Goal: Book appointment/travel/reservation

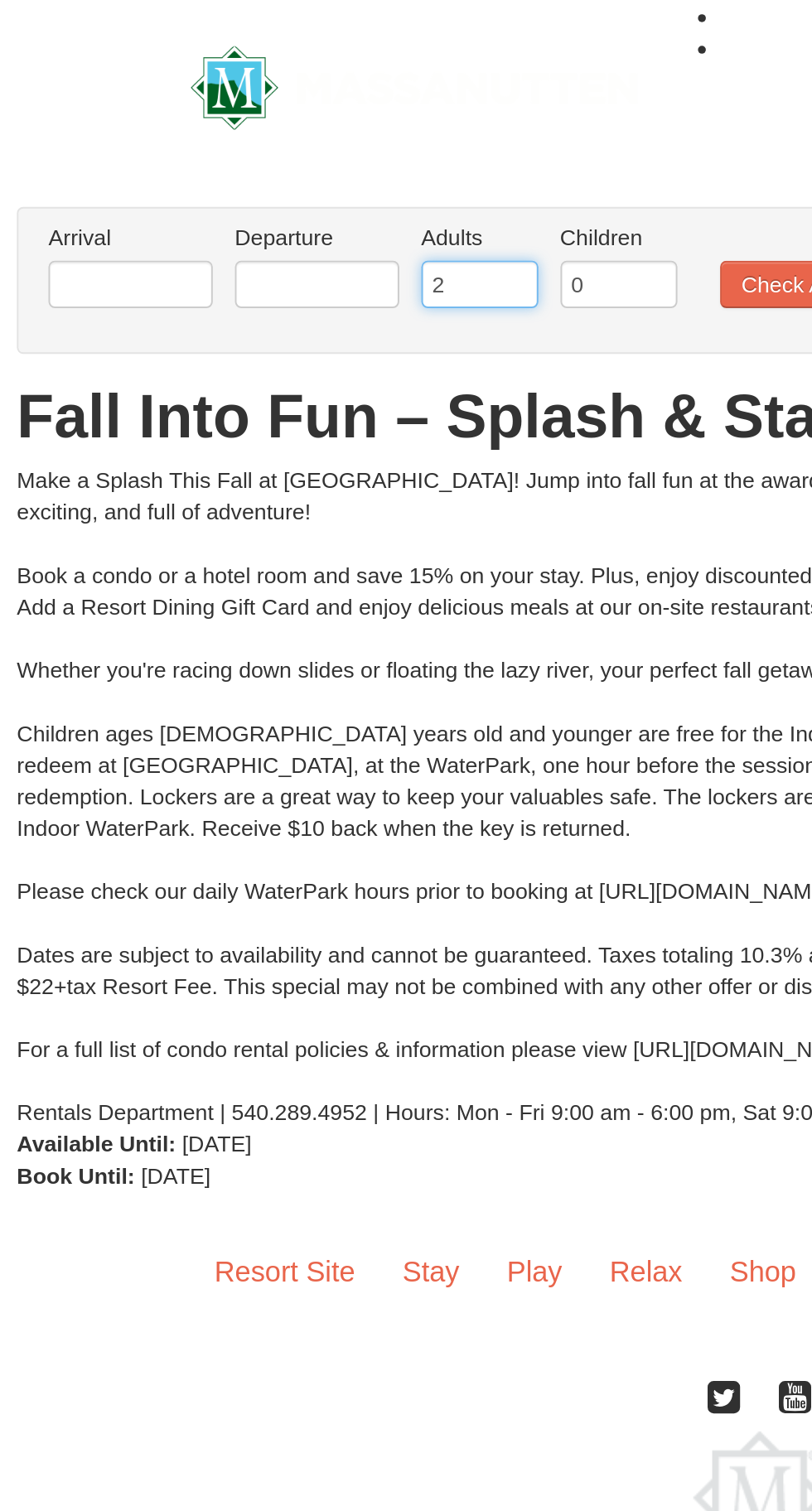
click at [259, 146] on input "2" at bounding box center [259, 149] width 62 height 25
type input "3"
click at [329, 152] on input "0" at bounding box center [332, 149] width 62 height 25
type input "1"
click at [417, 152] on button "Check Availability" at bounding box center [440, 149] width 112 height 25
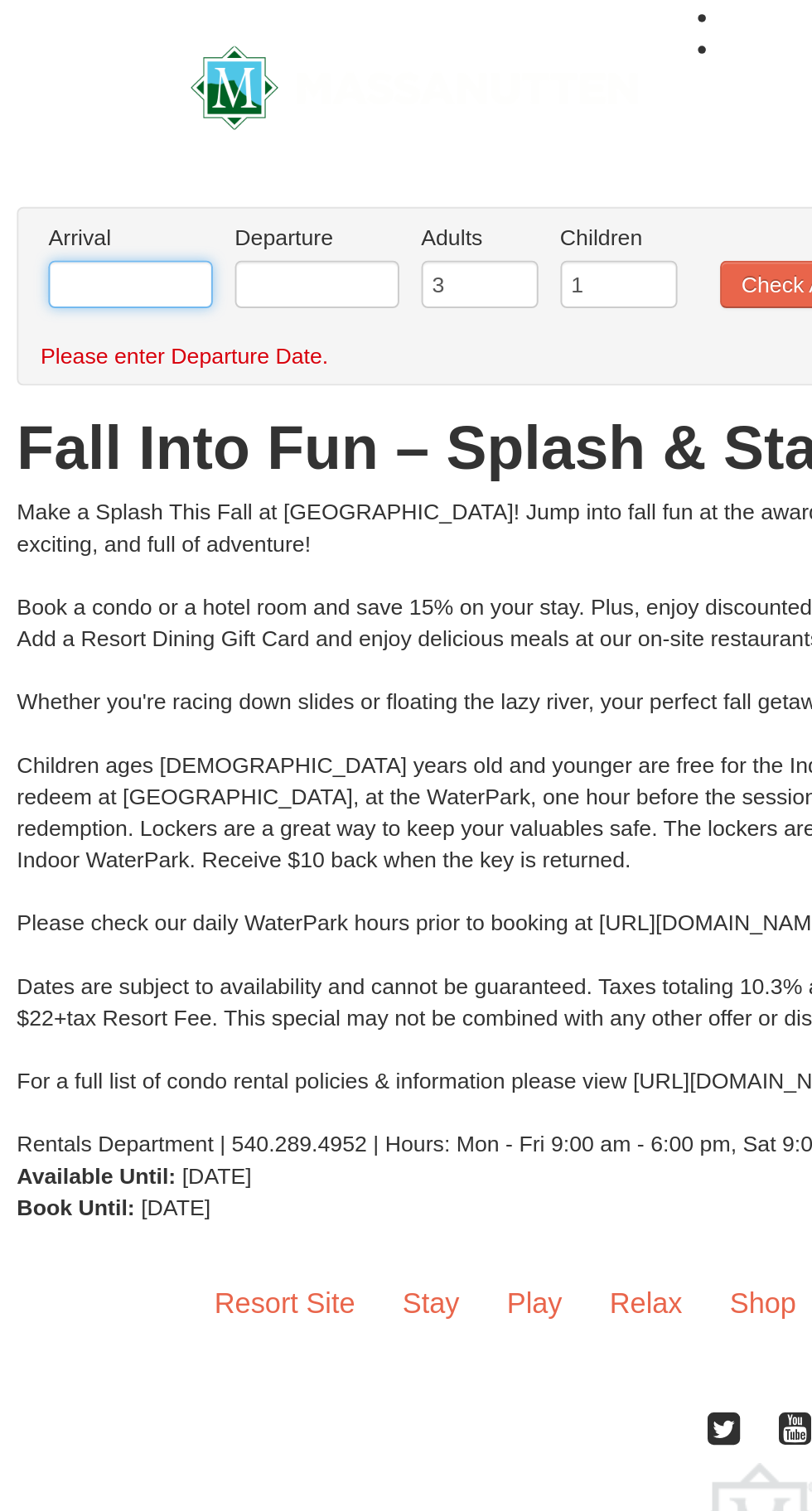
click at [73, 148] on input "text" at bounding box center [76, 149] width 86 height 25
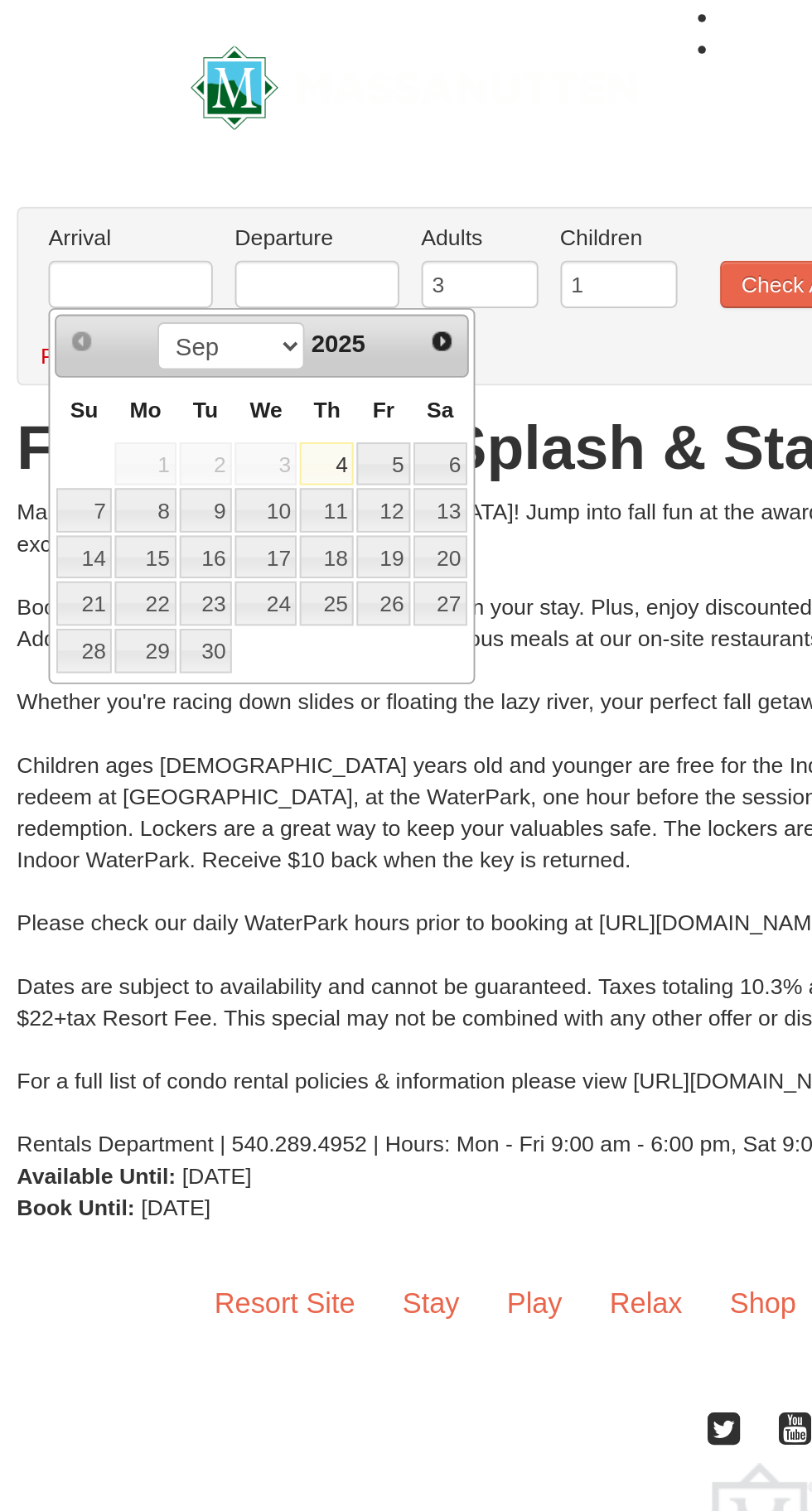
click at [240, 180] on span "Next" at bounding box center [240, 179] width 14 height 14
click at [244, 179] on span "Next" at bounding box center [240, 179] width 14 height 14
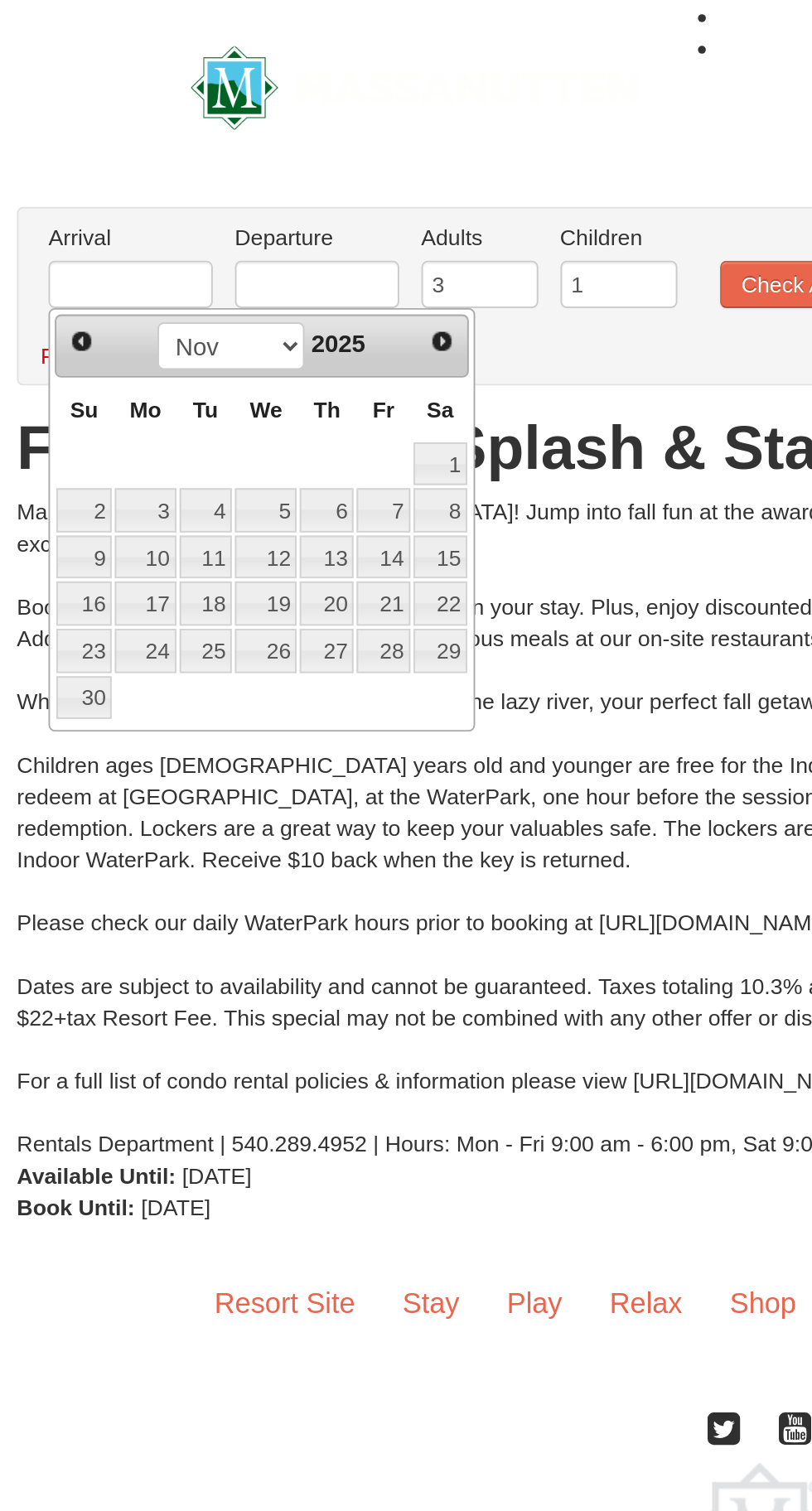
click at [240, 180] on span "Next" at bounding box center [240, 179] width 14 height 14
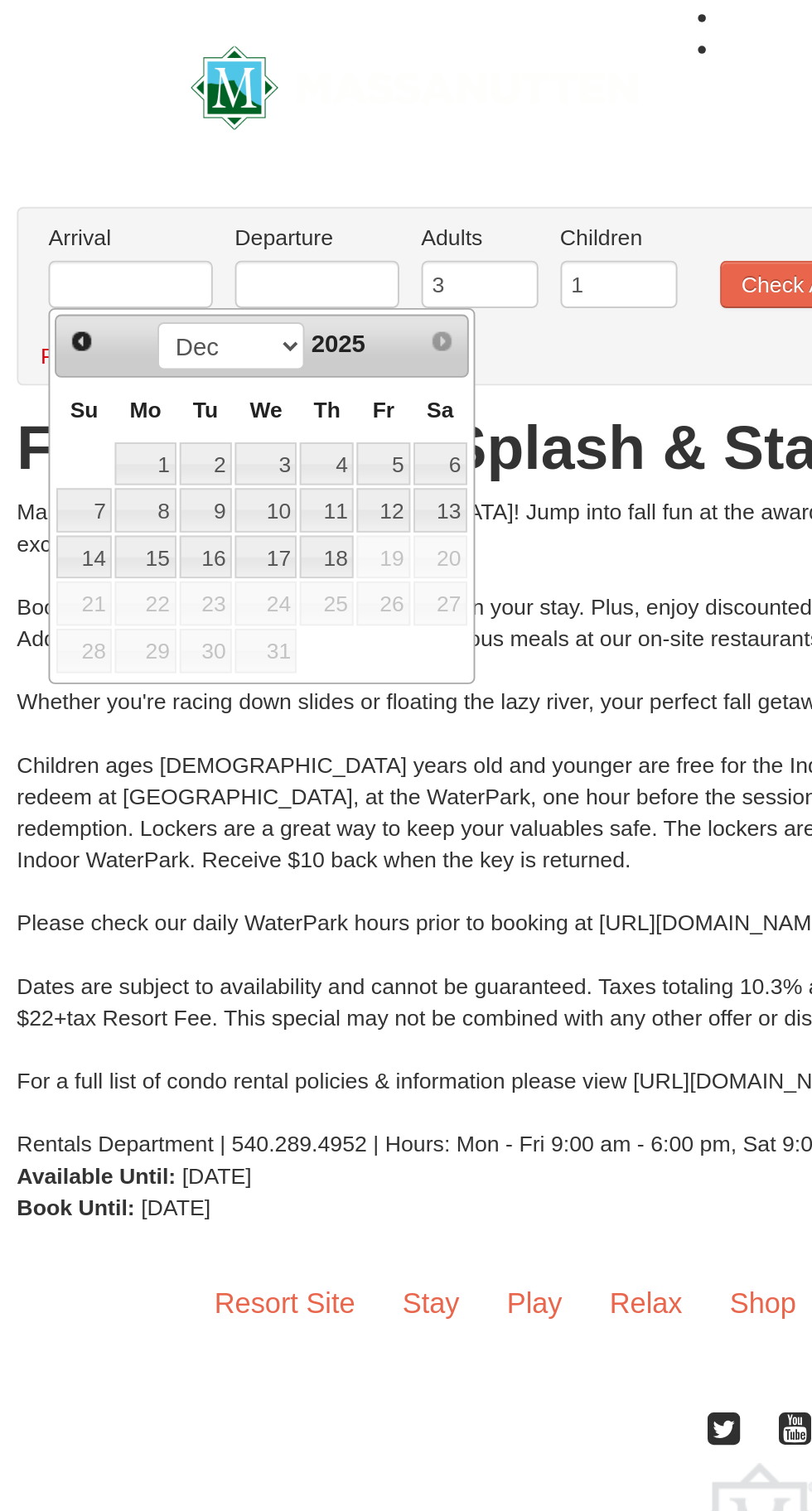
click at [214, 241] on link "5" at bounding box center [209, 244] width 28 height 24
type input "[DATE]"
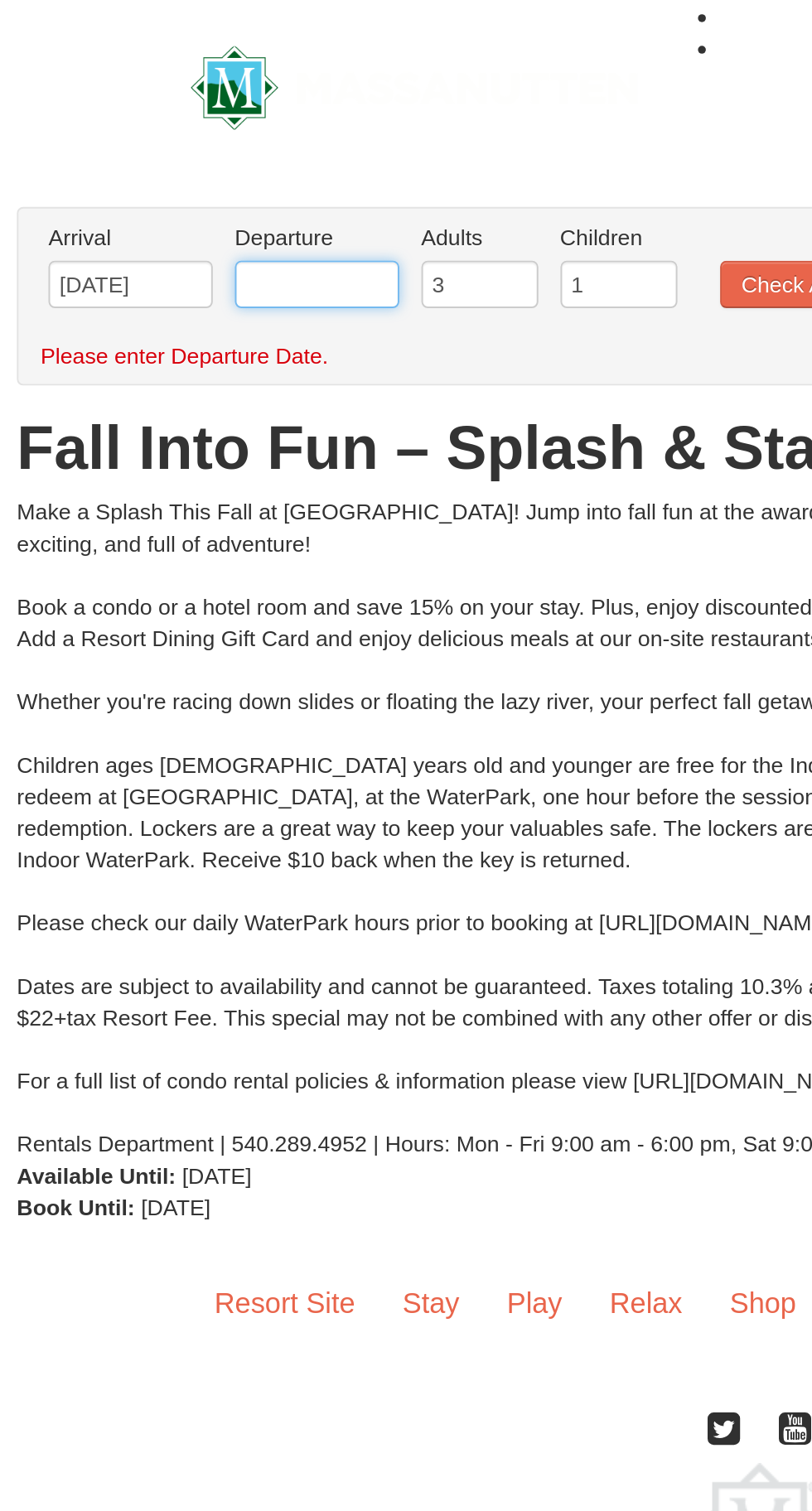
click at [187, 143] on input "text" at bounding box center [173, 149] width 86 height 25
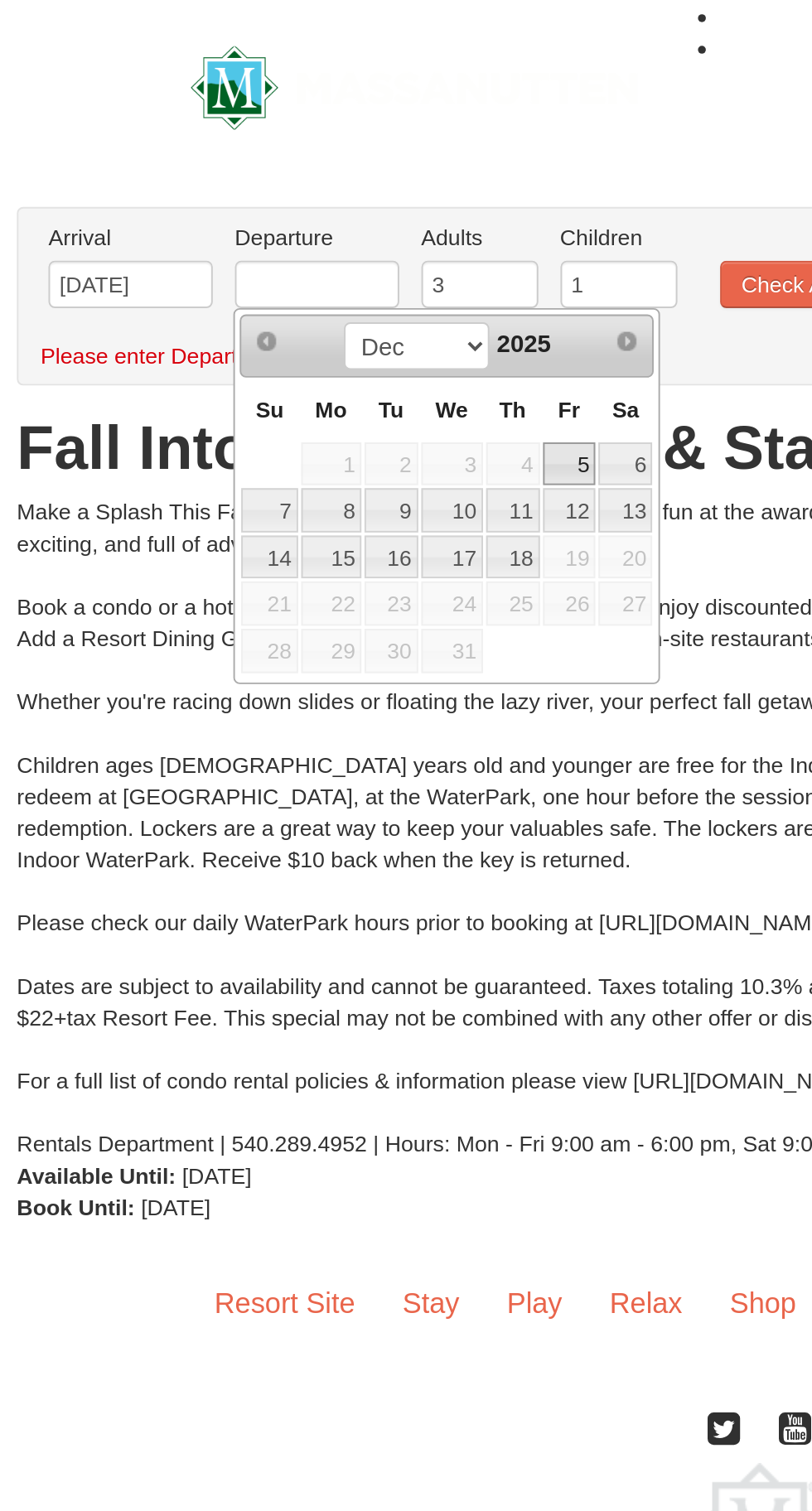
click at [154, 265] on link "7" at bounding box center [149, 268] width 29 height 24
type input "[DATE]"
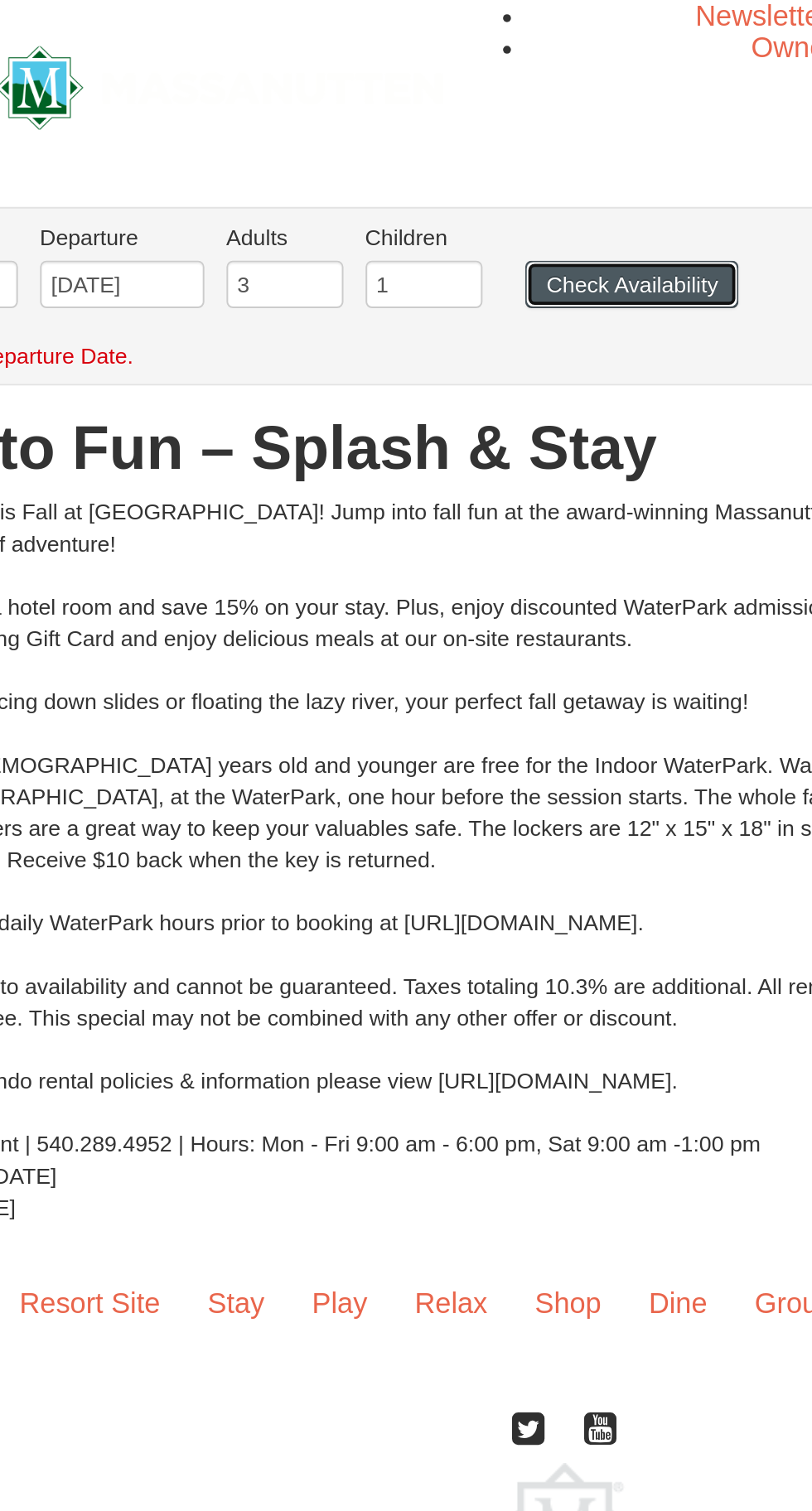
click at [455, 150] on button "Check Availability" at bounding box center [440, 149] width 112 height 25
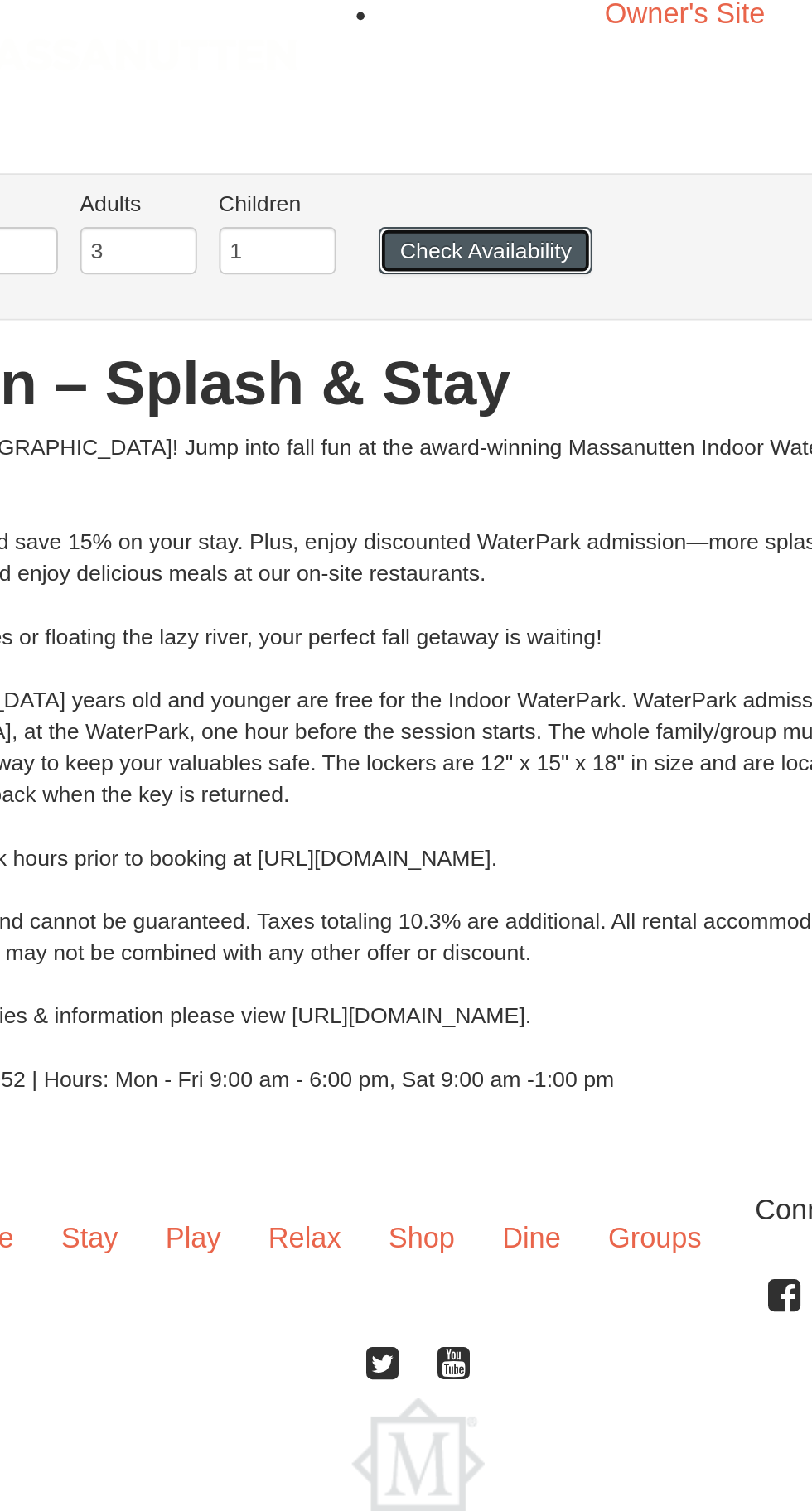
click at [455, 145] on button "Check Availability" at bounding box center [440, 149] width 112 height 25
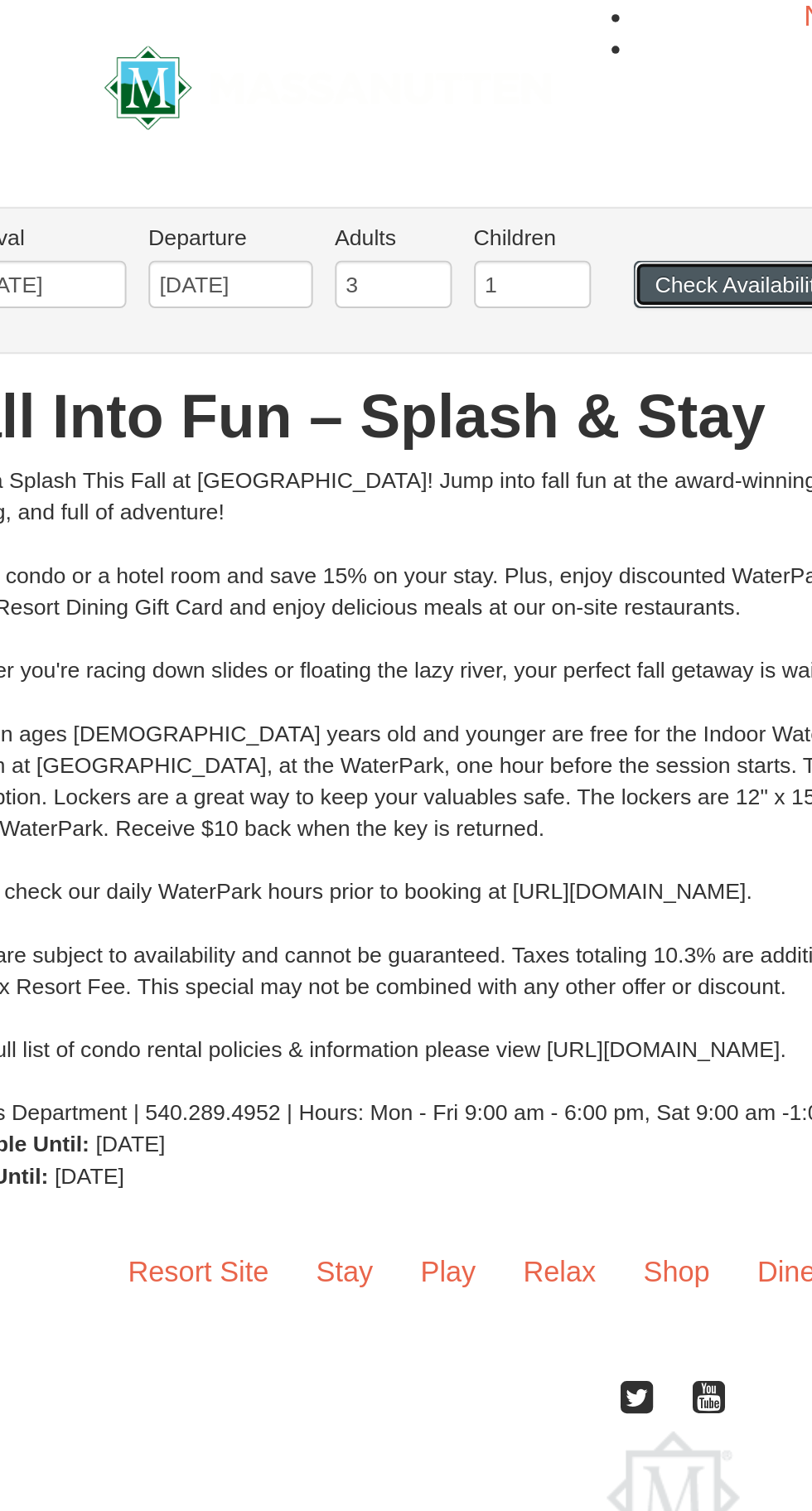
click at [423, 145] on button "Check Availability" at bounding box center [440, 149] width 112 height 25
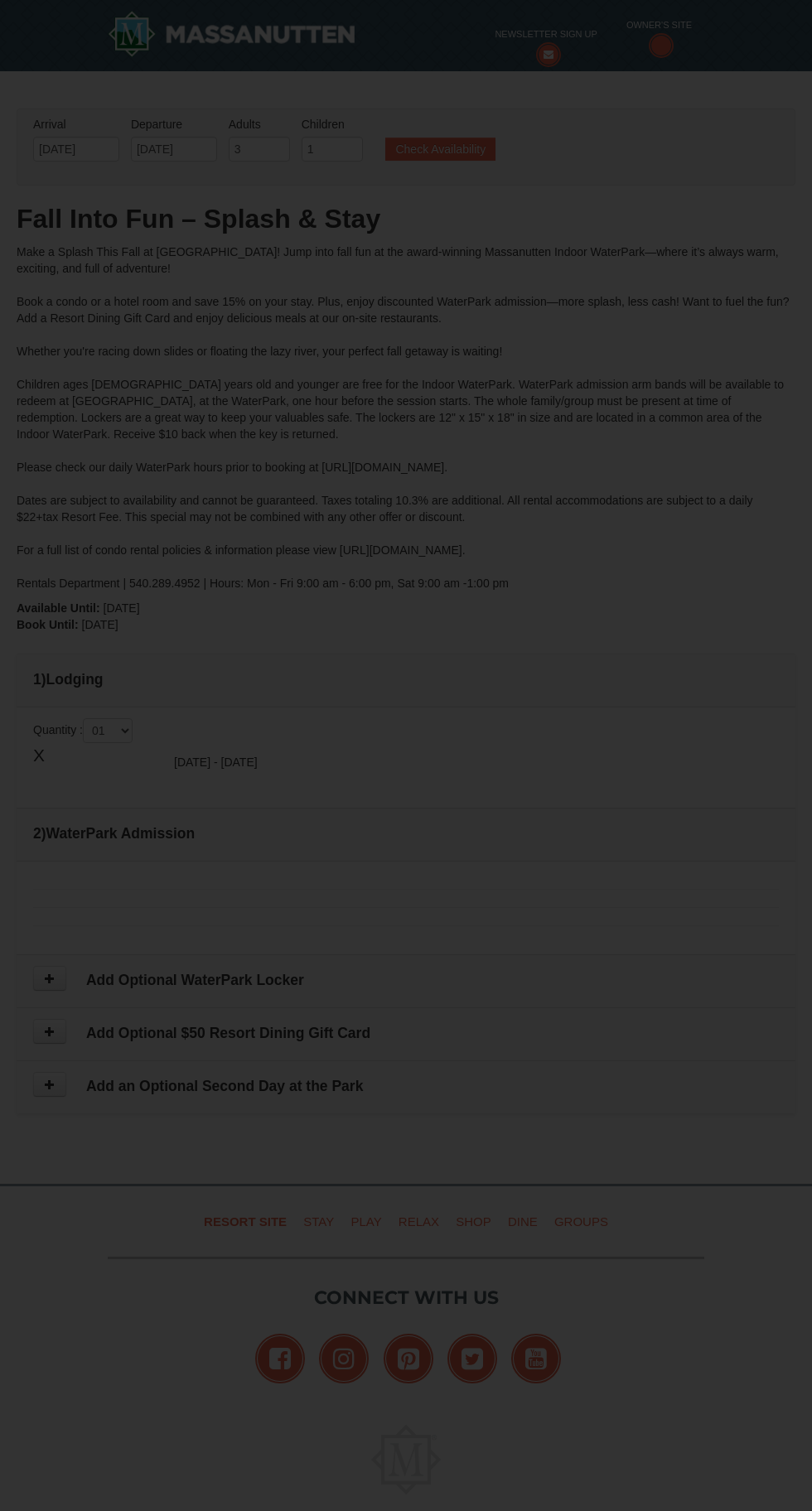
type input "[DATE]"
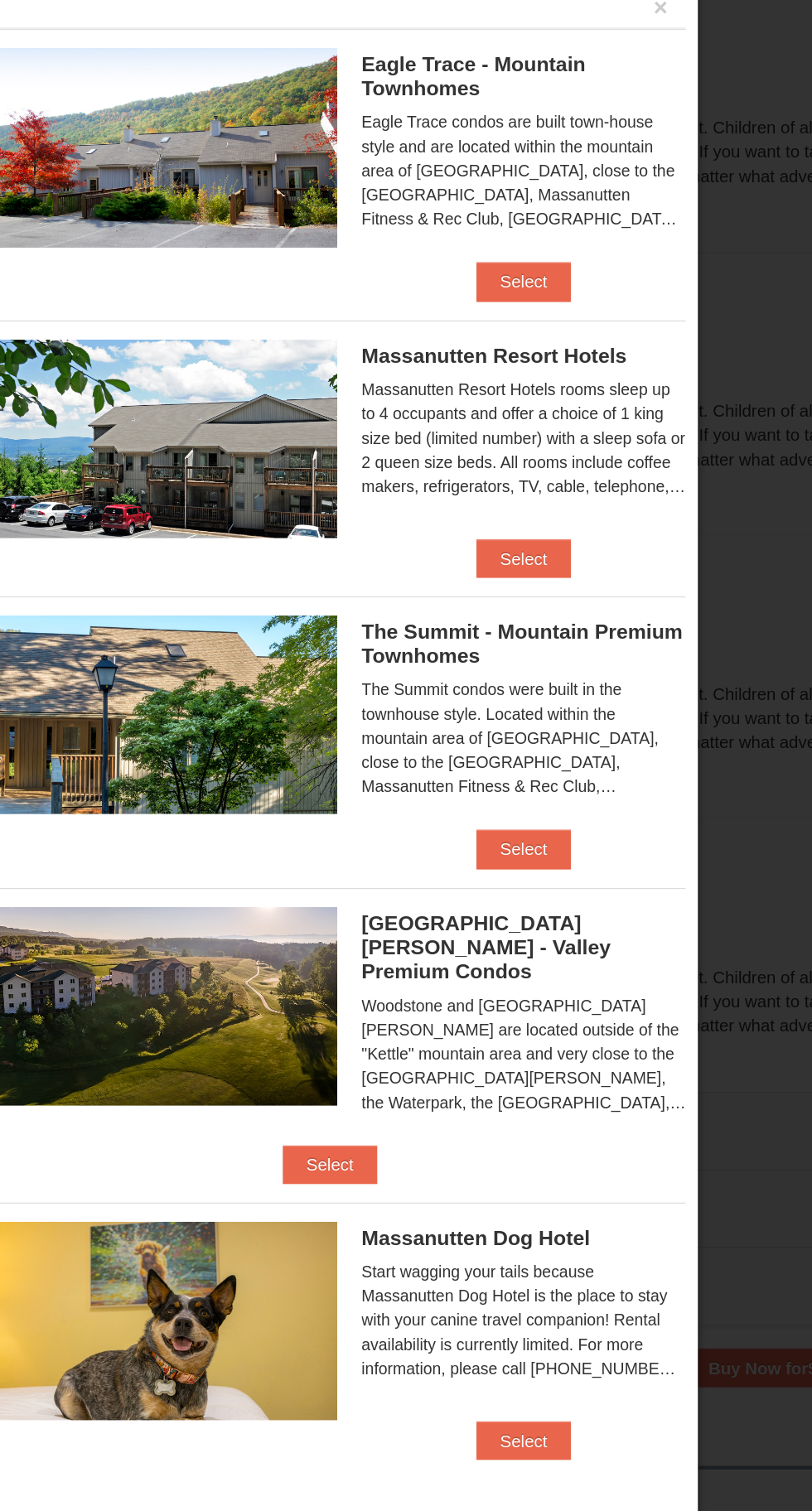
scroll to position [711, 0]
click at [548, 374] on button "Select" at bounding box center [539, 365] width 65 height 26
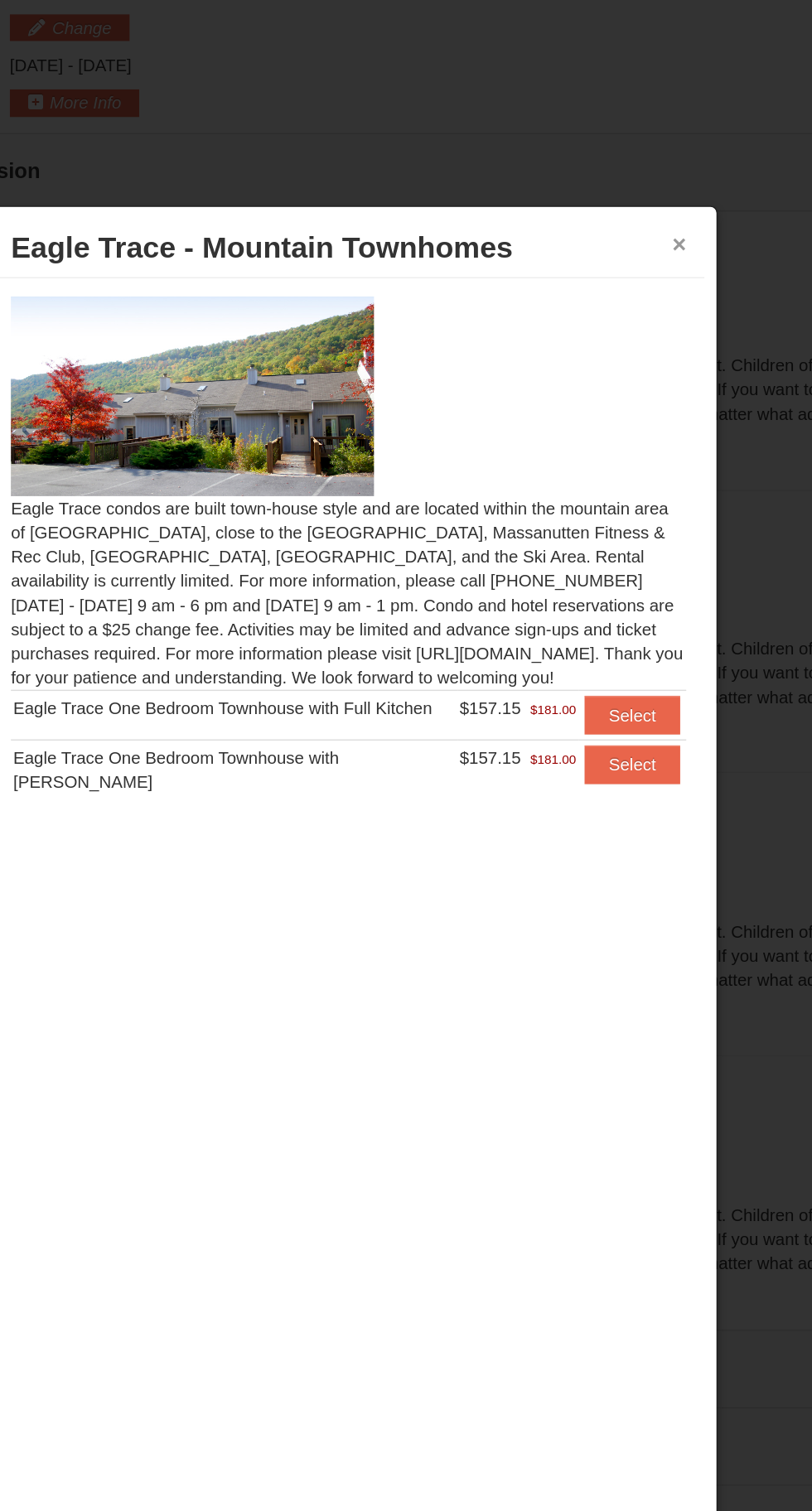
click at [632, 176] on button "×" at bounding box center [631, 177] width 10 height 16
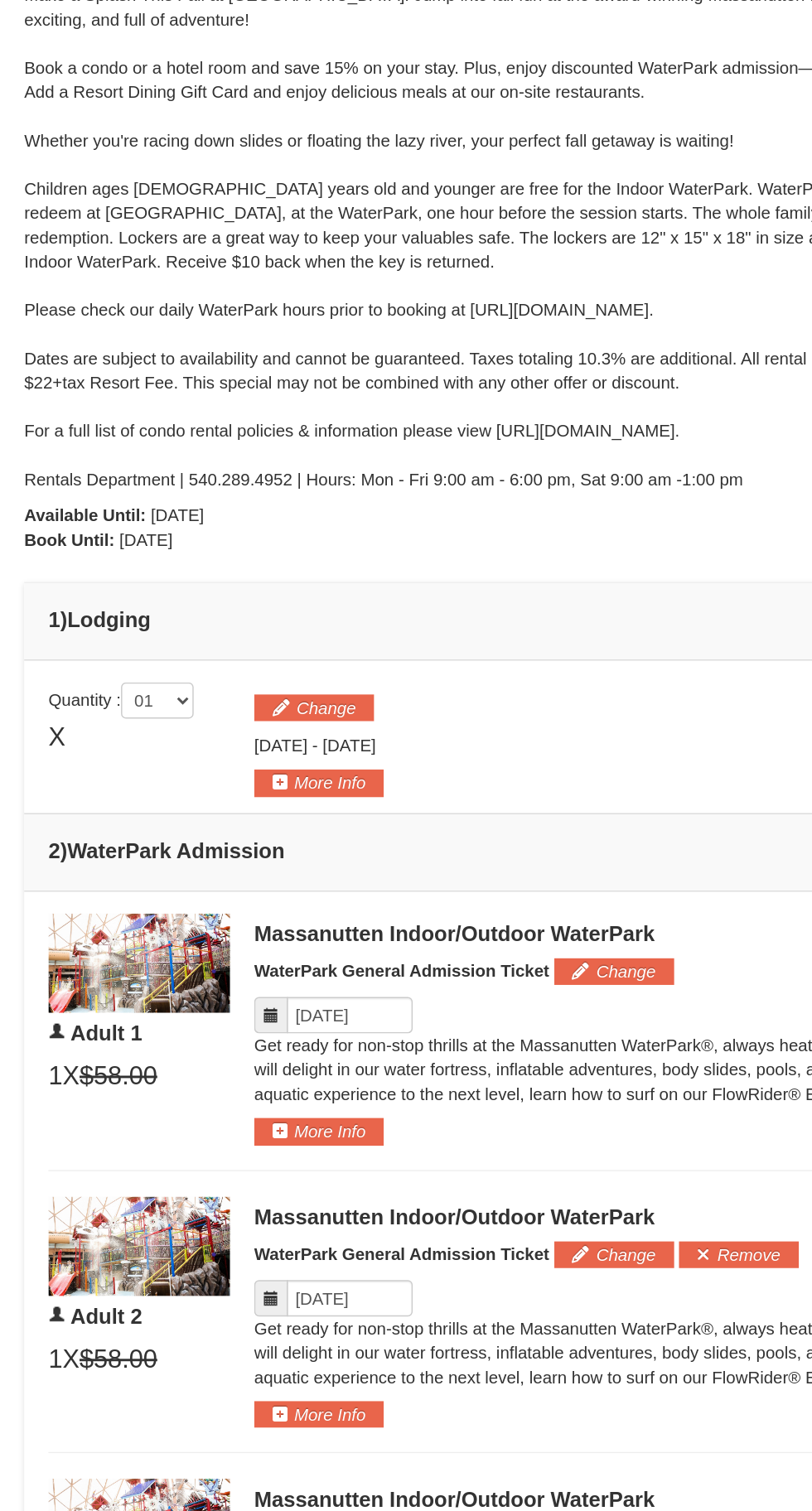
scroll to position [0, 0]
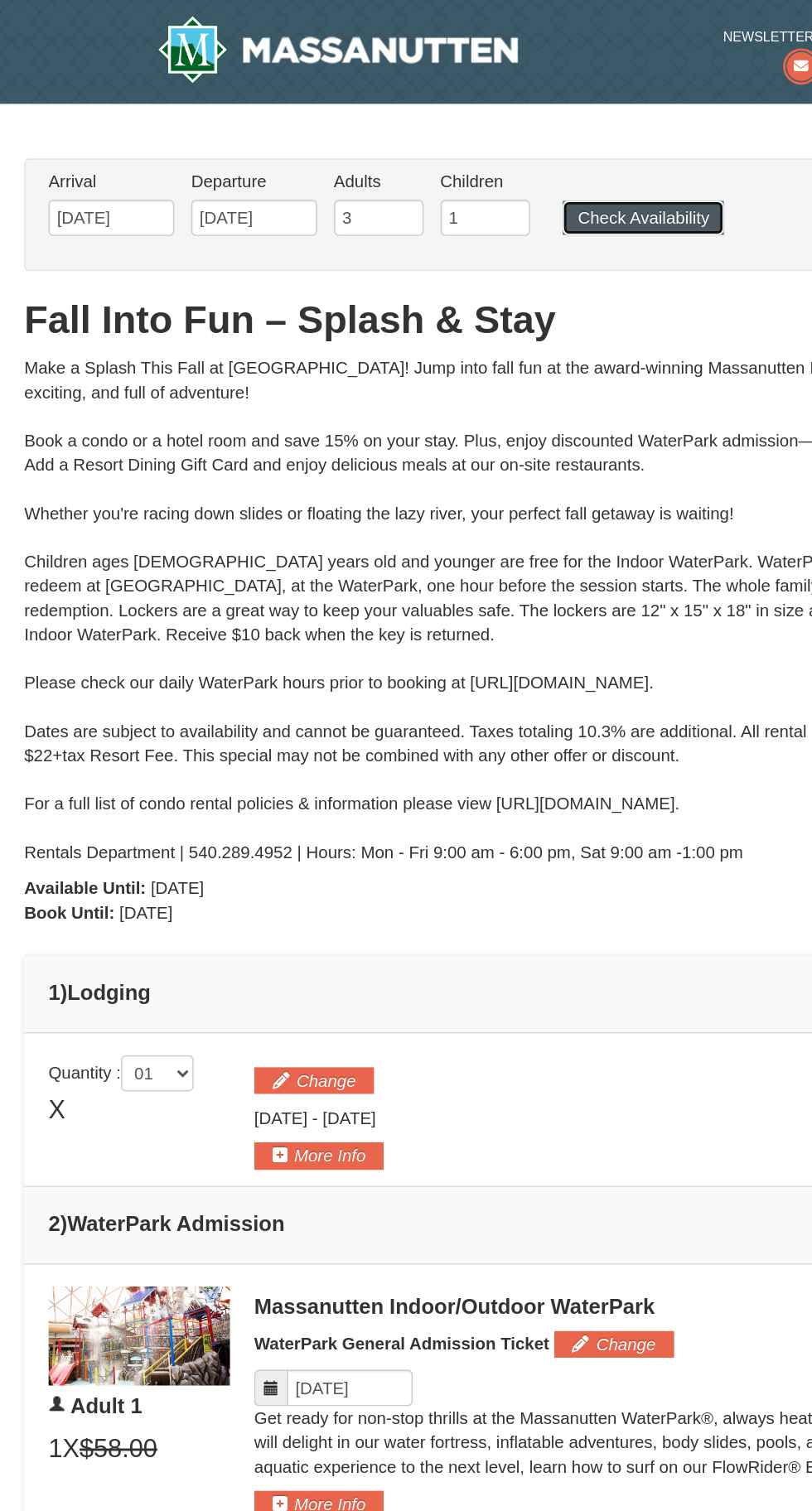
click at [443, 147] on button "Check Availability" at bounding box center [439, 150] width 110 height 24
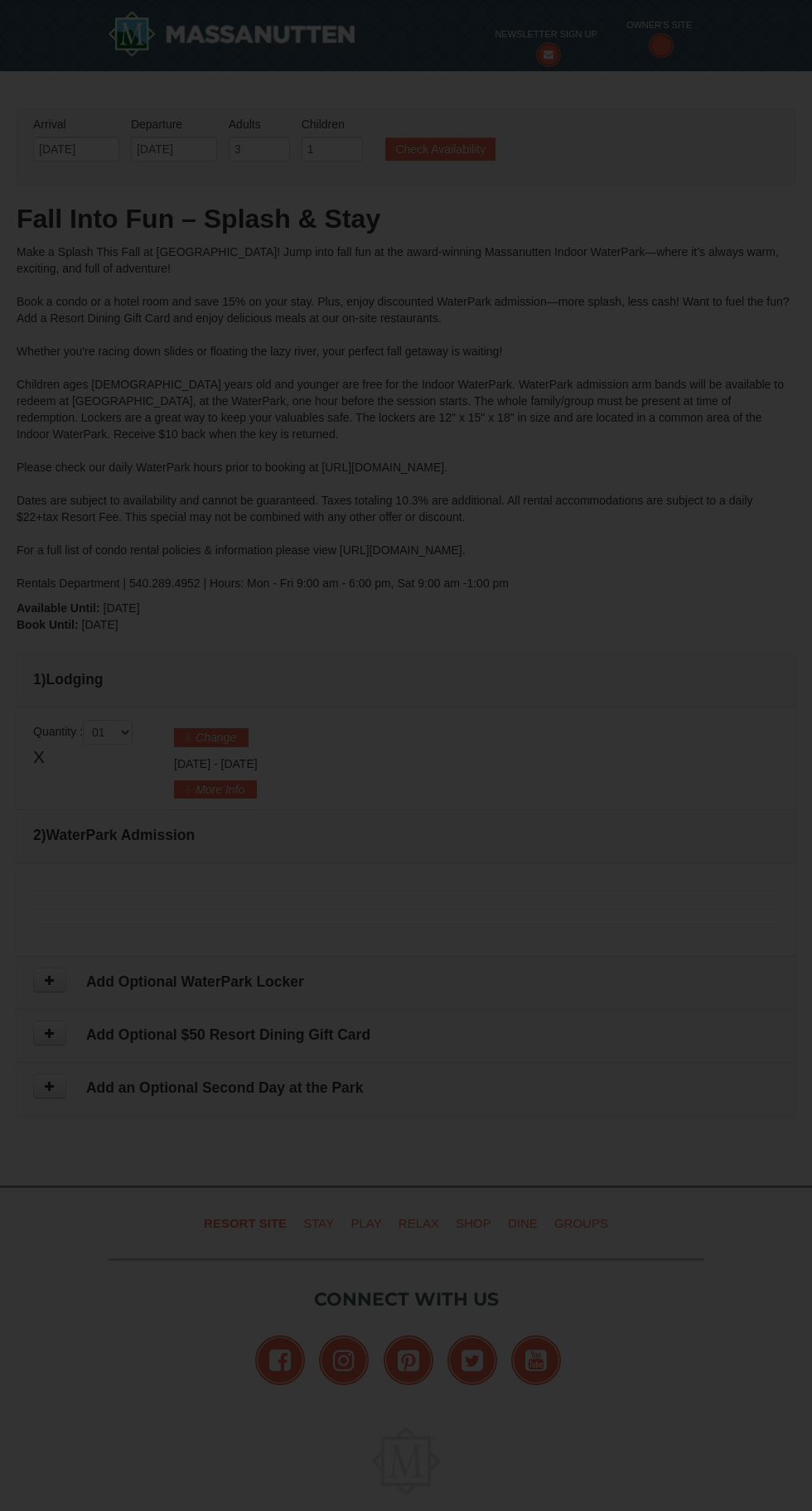
type input "[DATE]"
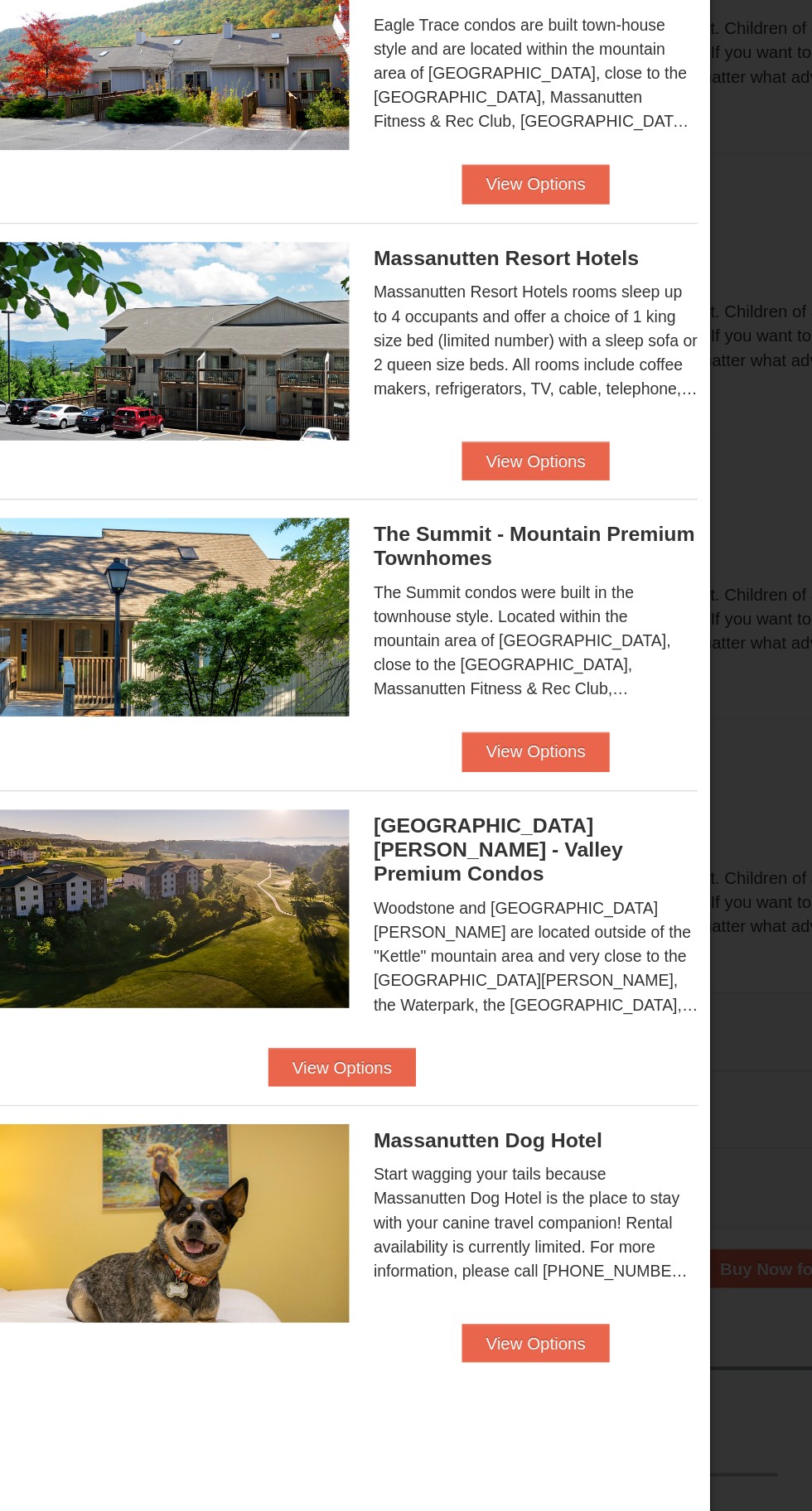
scroll to position [711, 0]
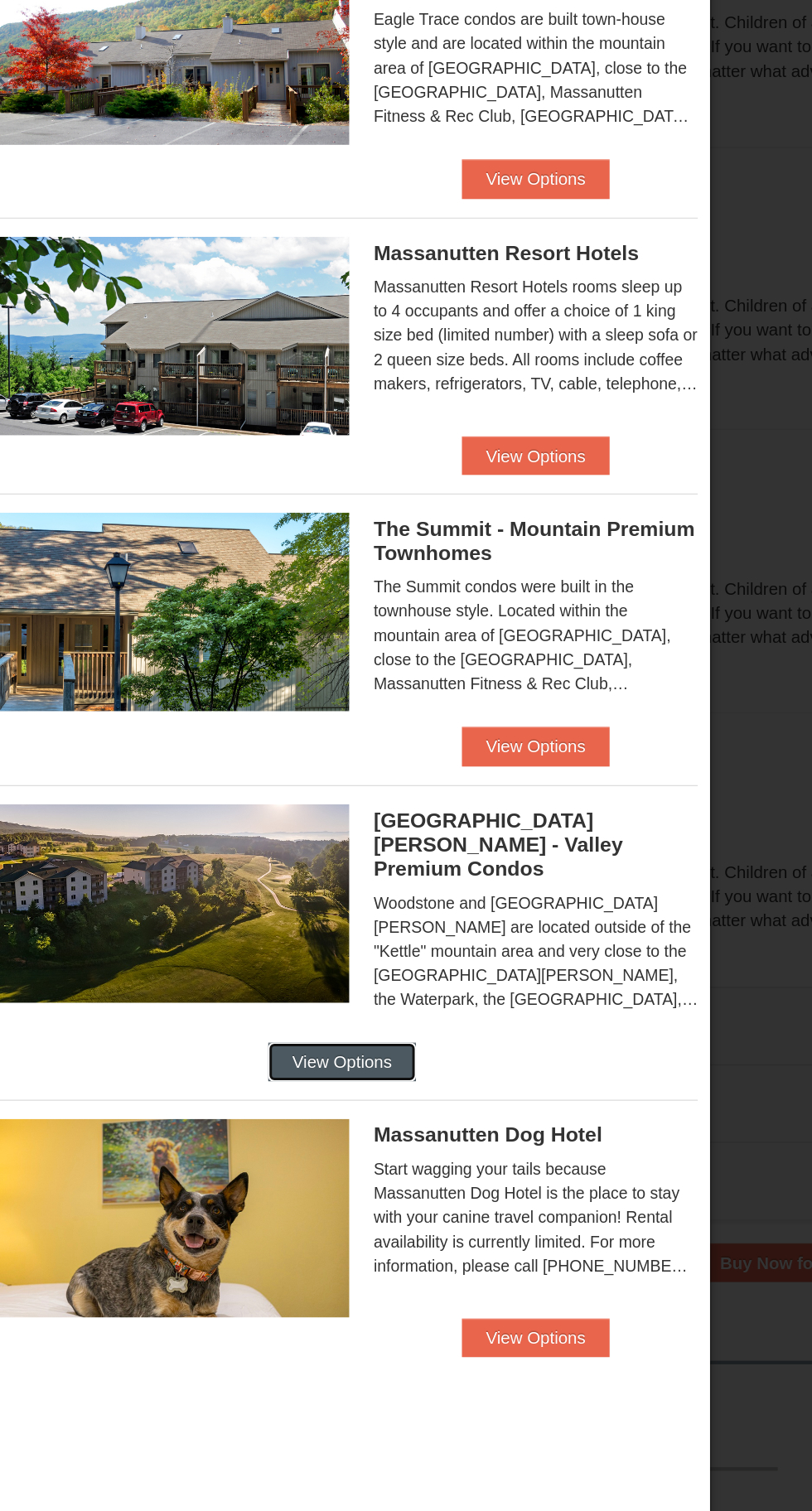
click at [456, 974] on button "View Options" at bounding box center [406, 971] width 101 height 26
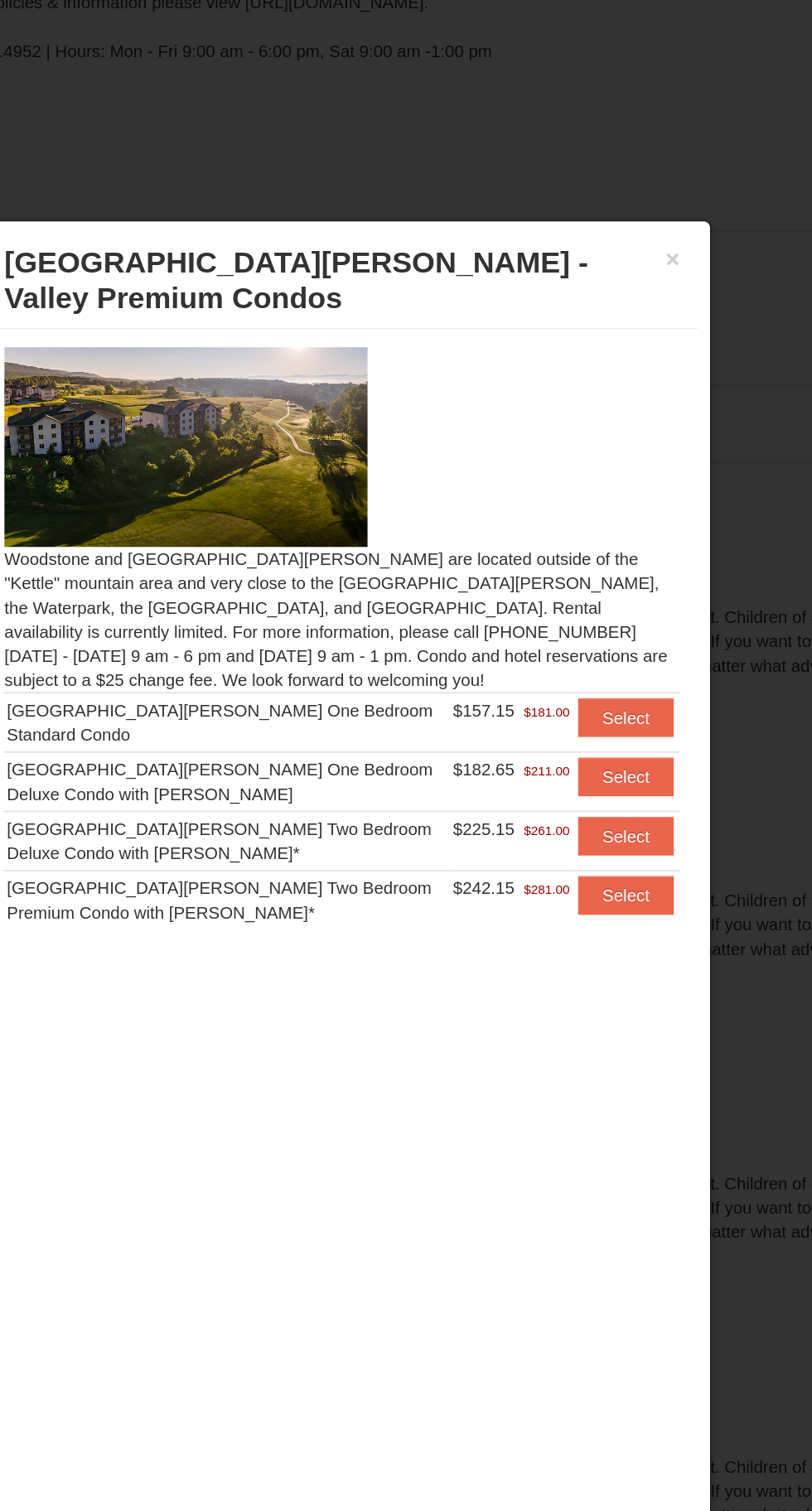
scroll to position [535, 0]
click at [645, 186] on div "× Woodstone Meadows - Valley Premium Condos" at bounding box center [406, 192] width 487 height 65
click at [632, 177] on button "×" at bounding box center [631, 177] width 10 height 16
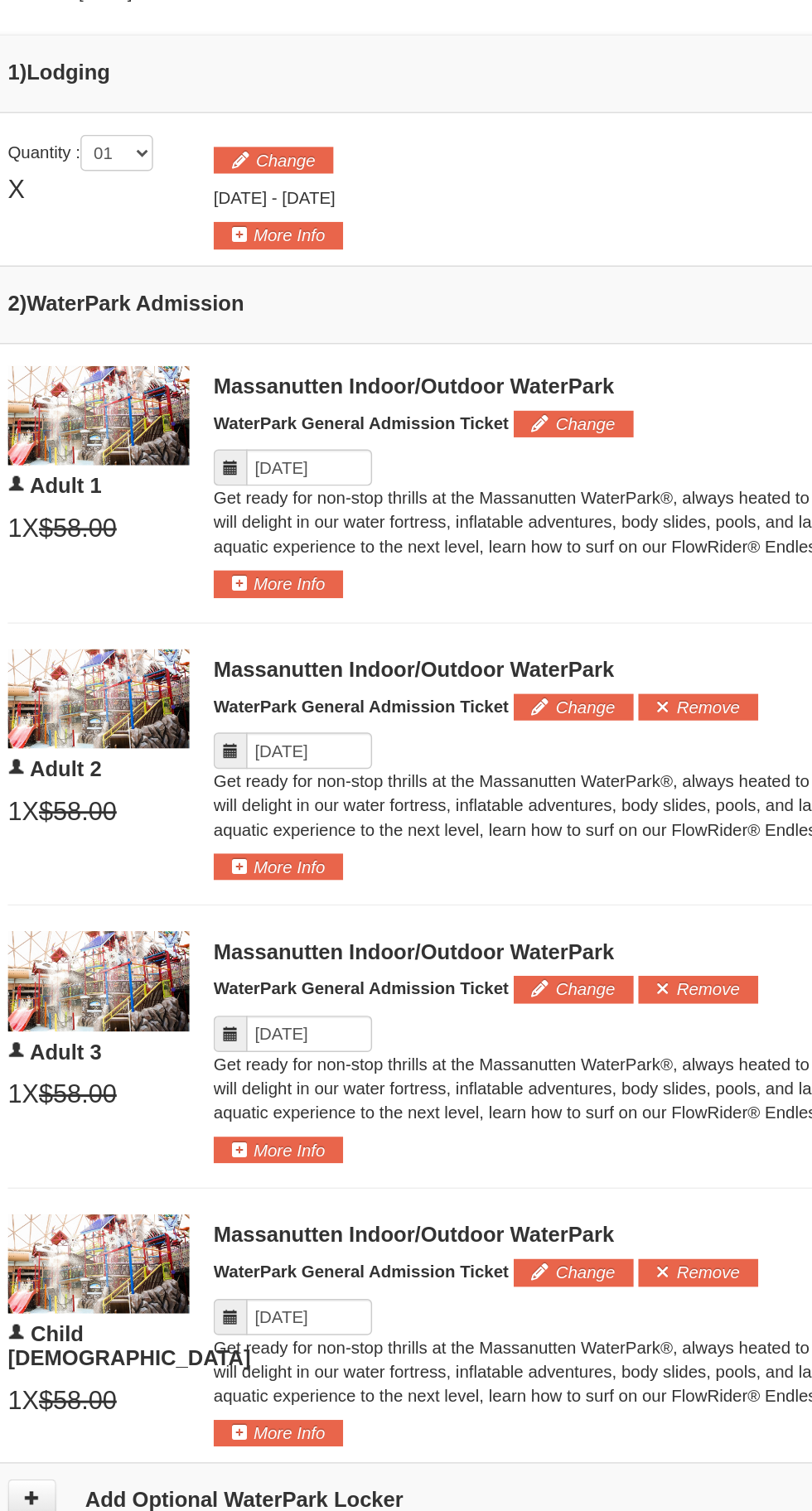
scroll to position [0, 0]
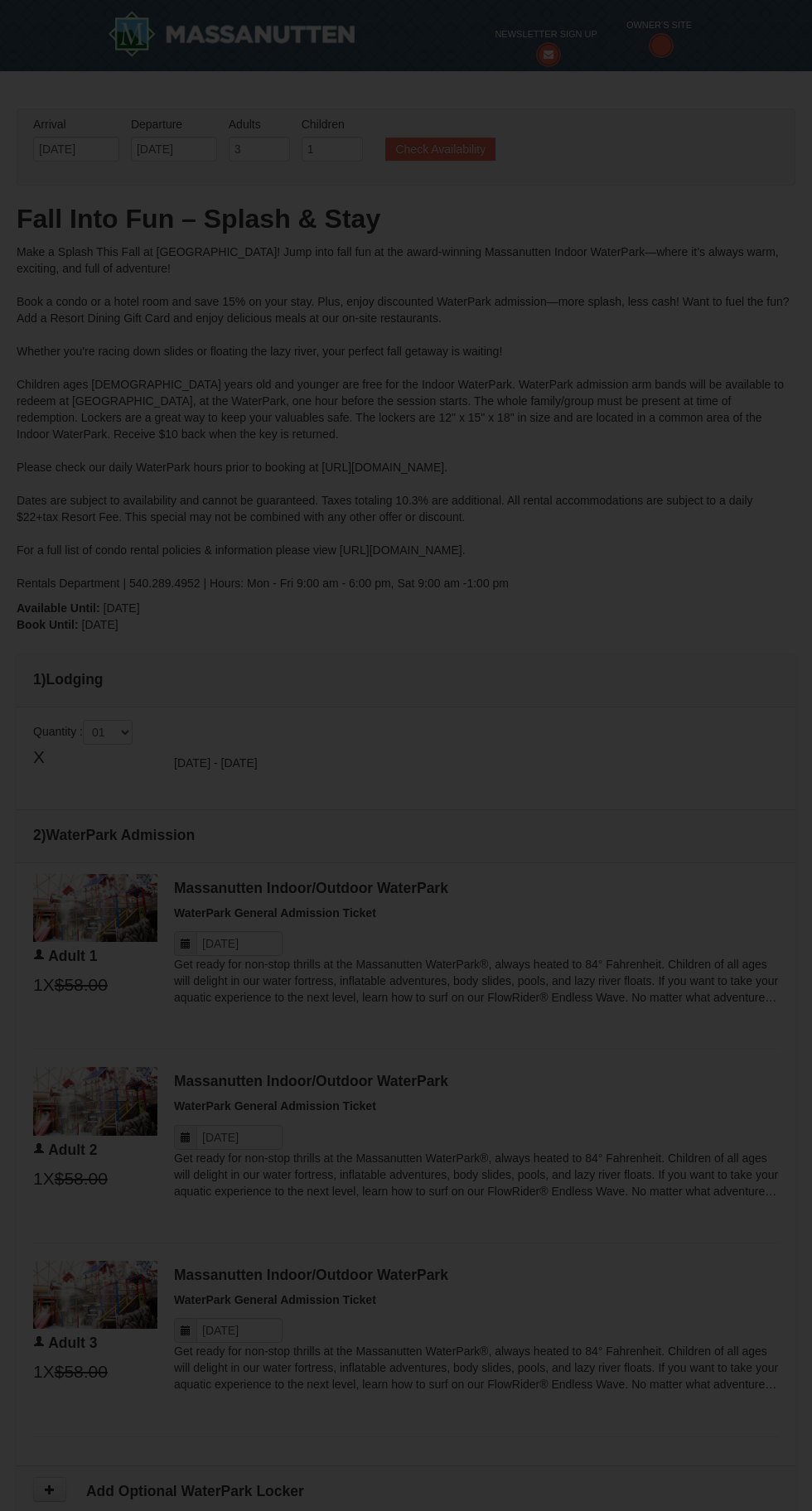
type input "[DATE]"
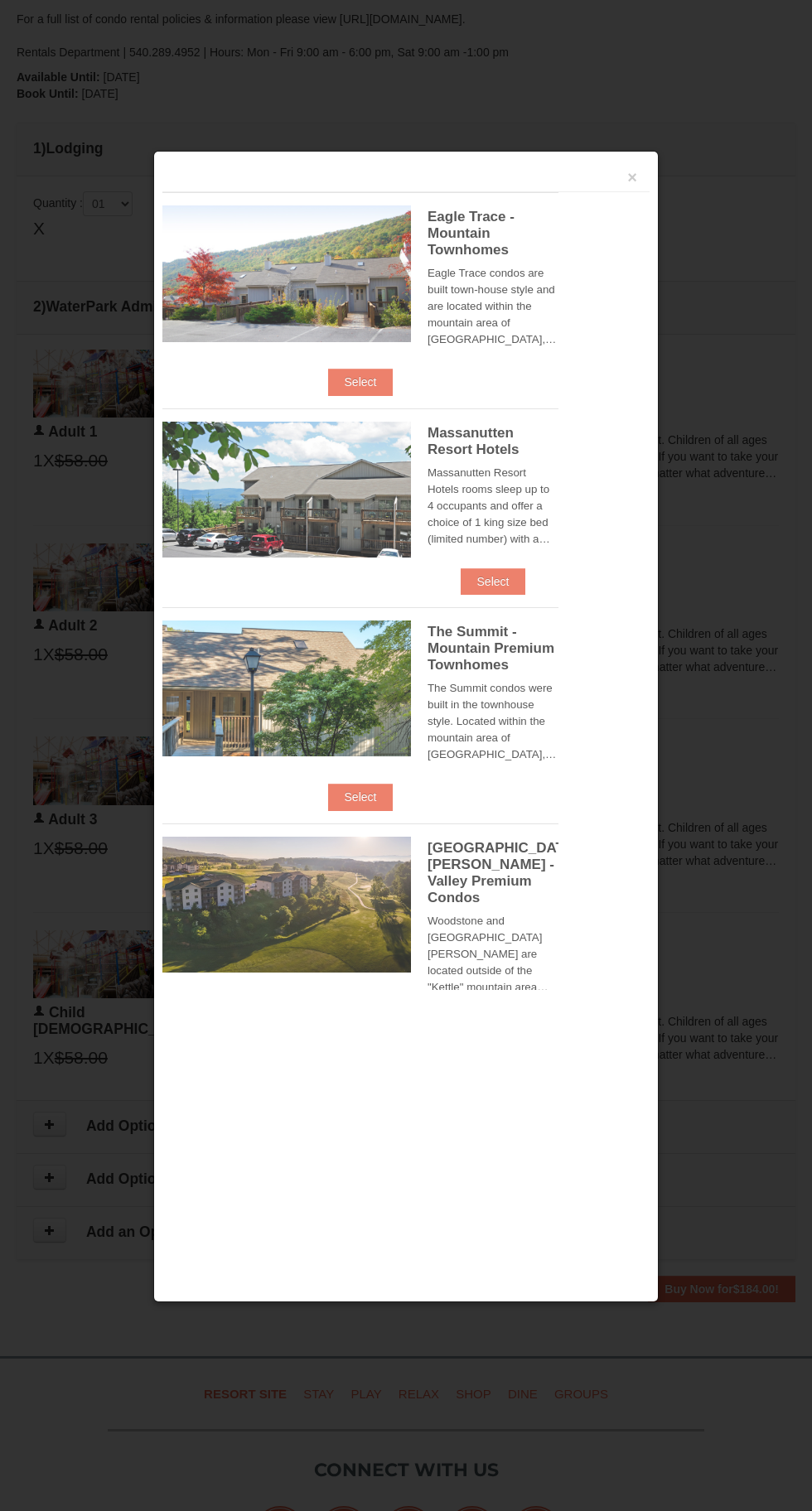
scroll to position [718, 0]
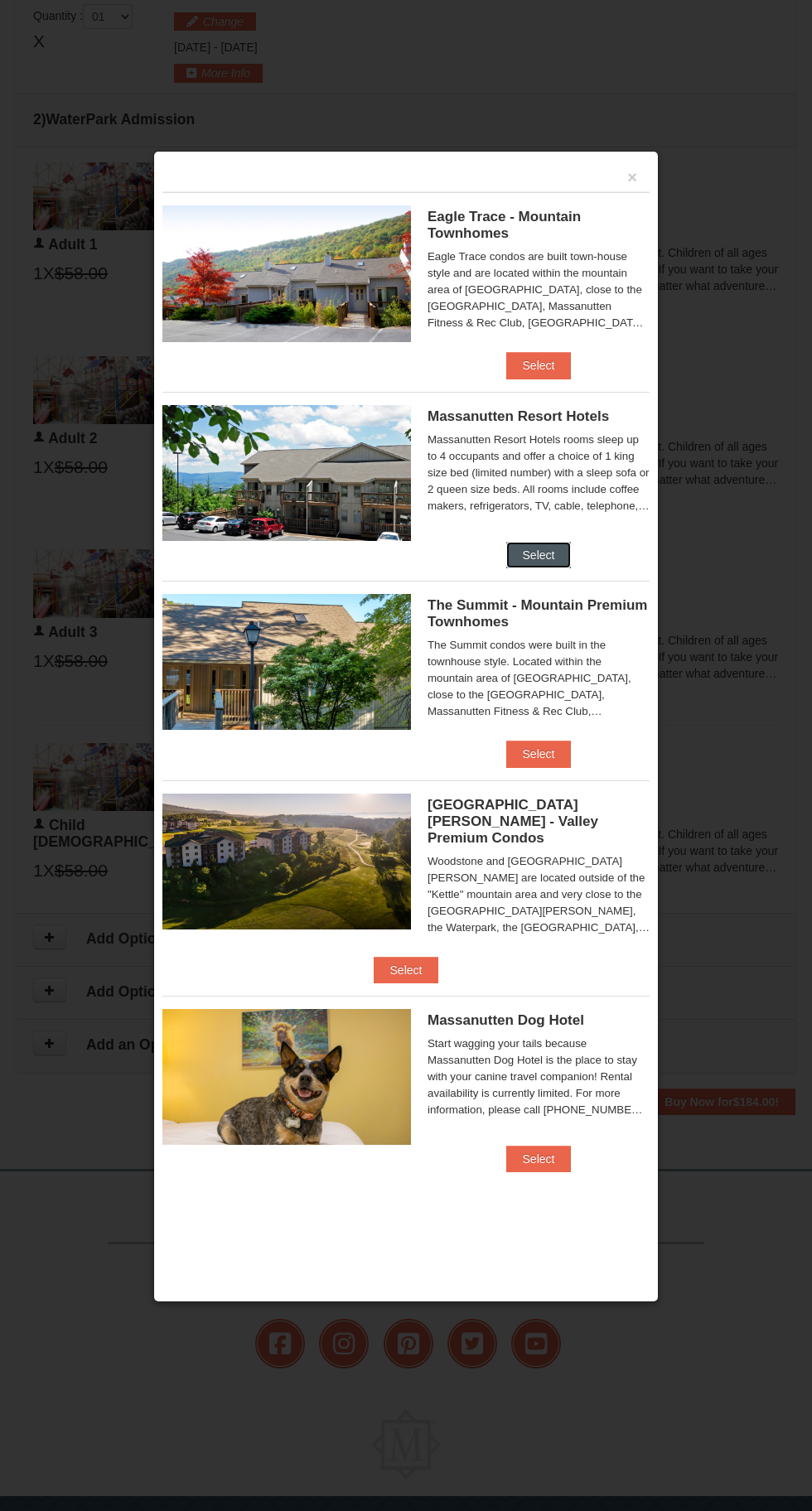
click at [541, 556] on button "Select" at bounding box center [539, 554] width 65 height 26
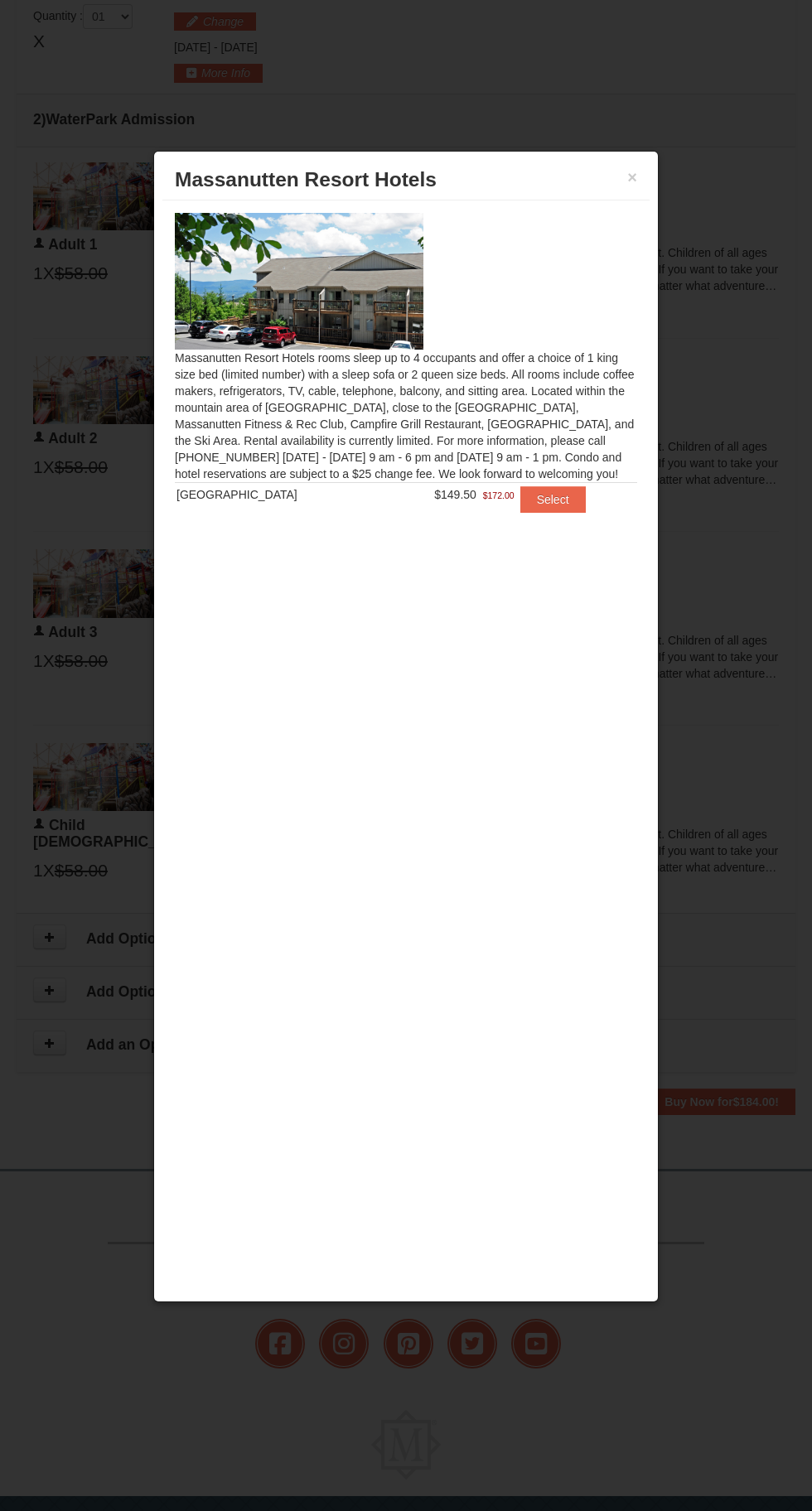
click at [657, 186] on div "× Massanutten Resort Hotels Massanutten Resort Hotels rooms sleep up to 4 occup…" at bounding box center [406, 726] width 505 height 1152
click at [636, 185] on button "×" at bounding box center [631, 177] width 10 height 16
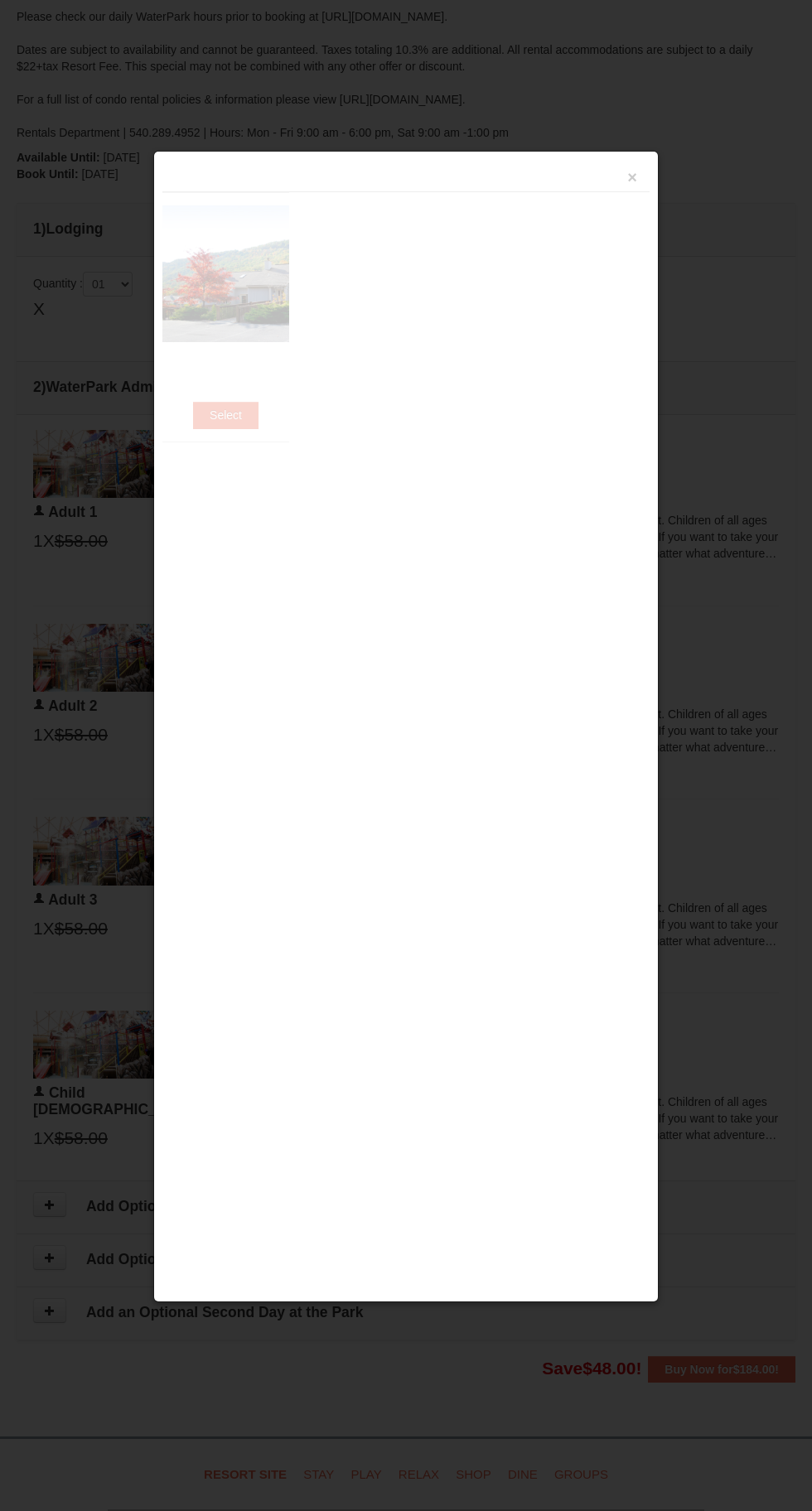
scroll to position [718, 0]
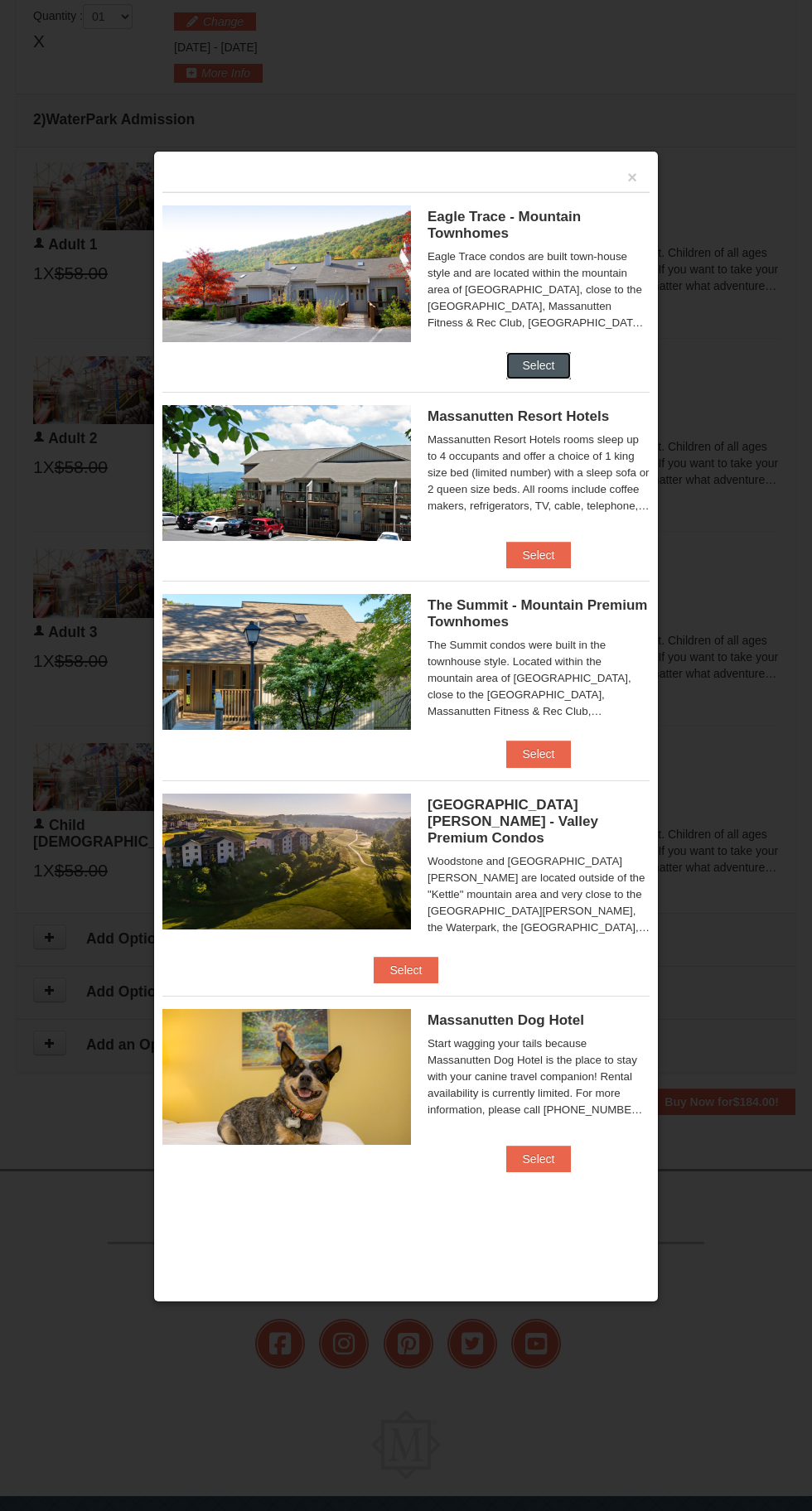
click at [549, 369] on button "Select" at bounding box center [539, 365] width 65 height 26
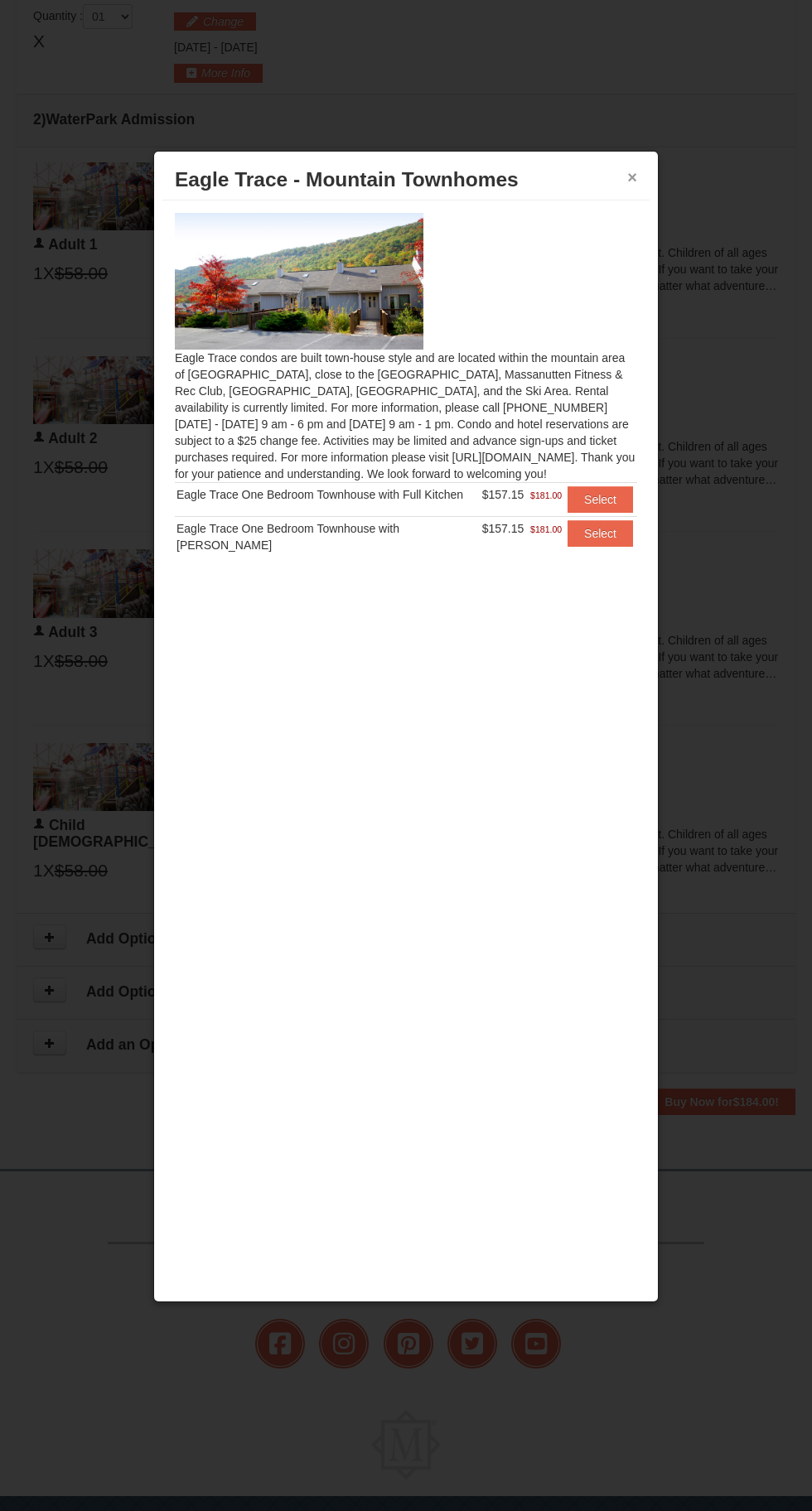
click at [633, 180] on button "×" at bounding box center [631, 177] width 10 height 16
